Goal: Task Accomplishment & Management: Use online tool/utility

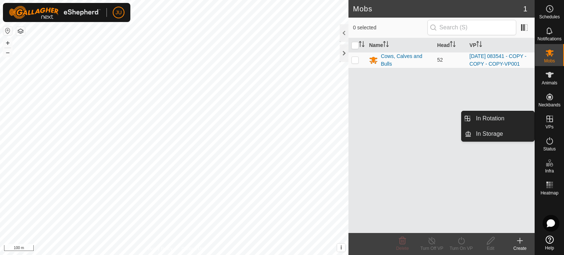
click at [552, 121] on icon at bounding box center [549, 119] width 7 height 7
click at [495, 120] on link "In Rotation" at bounding box center [502, 118] width 63 height 15
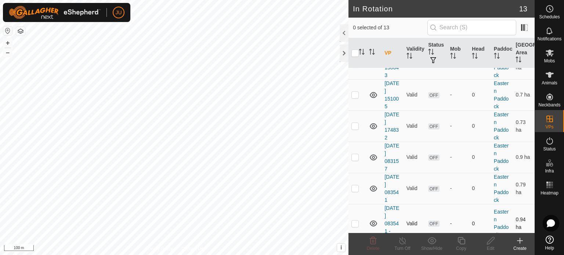
scroll to position [330, 0]
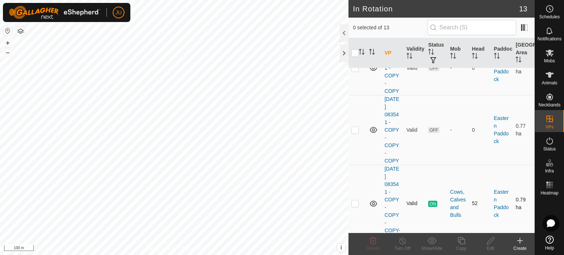
click at [355, 206] on p-checkbox at bounding box center [354, 203] width 7 height 6
checkbox input "true"
click at [465, 240] on icon at bounding box center [460, 240] width 7 height 7
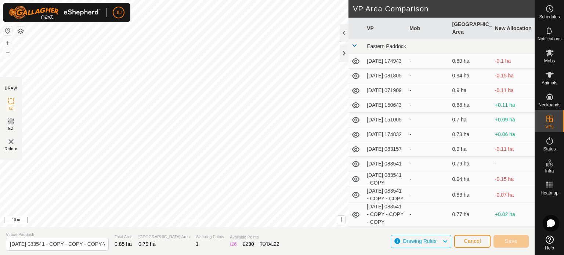
click at [282, 255] on html "JU Schedules Notifications Mobs Animals Neckbands VPs Status Infra Heatmap Help…" at bounding box center [282, 127] width 564 height 255
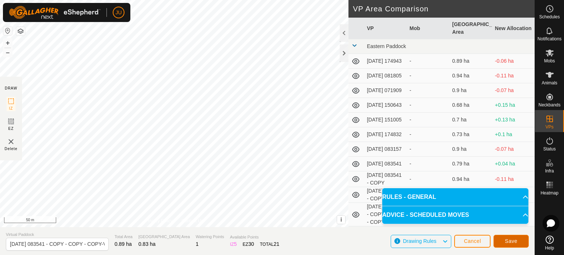
click at [512, 240] on span "Save" at bounding box center [511, 241] width 12 height 6
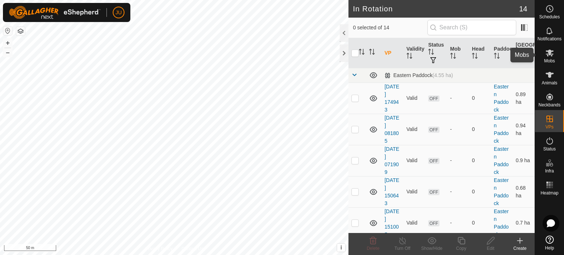
click at [551, 52] on icon at bounding box center [549, 52] width 9 height 9
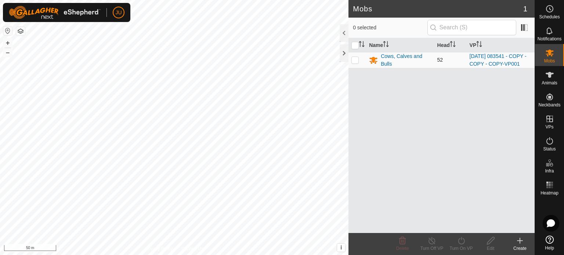
click at [354, 62] on p-checkbox at bounding box center [354, 60] width 7 height 6
checkbox input "true"
click at [462, 239] on icon at bounding box center [461, 240] width 9 height 9
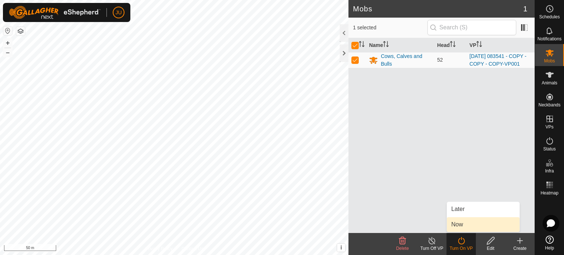
click at [462, 226] on link "Now" at bounding box center [483, 224] width 73 height 15
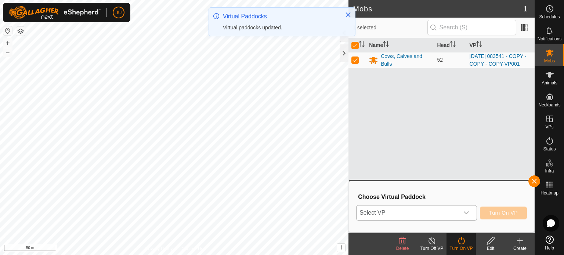
click at [466, 211] on icon "dropdown trigger" at bounding box center [466, 213] width 6 height 6
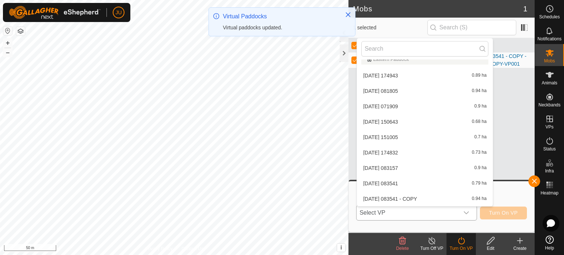
scroll to position [102, 0]
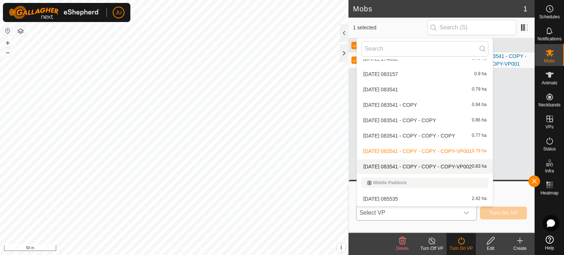
click at [433, 167] on span "[DATE] 083541 - COPY - COPY - COPY-VP002" at bounding box center [417, 166] width 109 height 5
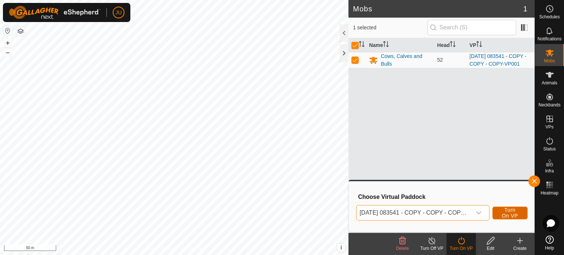
click at [511, 210] on span "Turn On VP" at bounding box center [509, 213] width 17 height 12
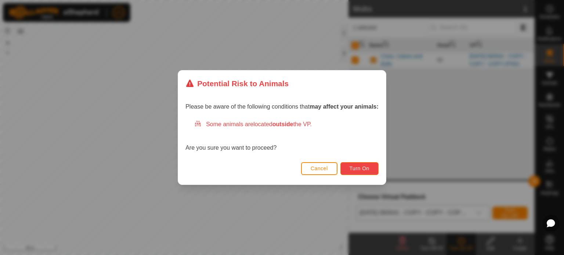
click at [364, 168] on span "Turn On" at bounding box center [359, 169] width 20 height 6
